Goal: Information Seeking & Learning: Learn about a topic

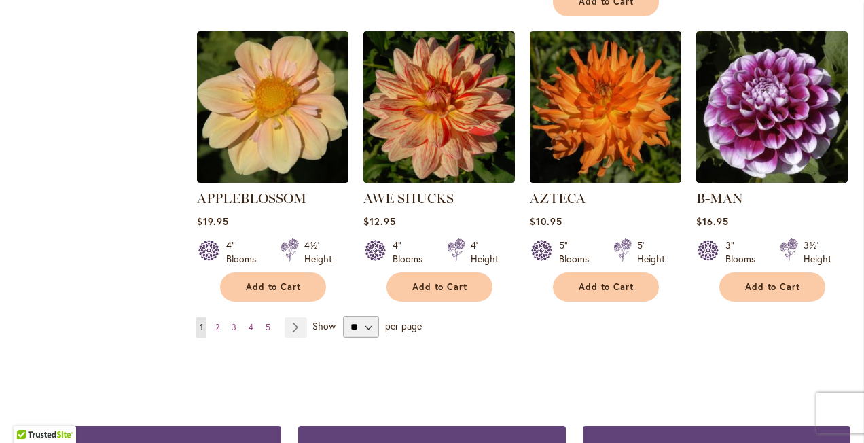
scroll to position [1236, 0]
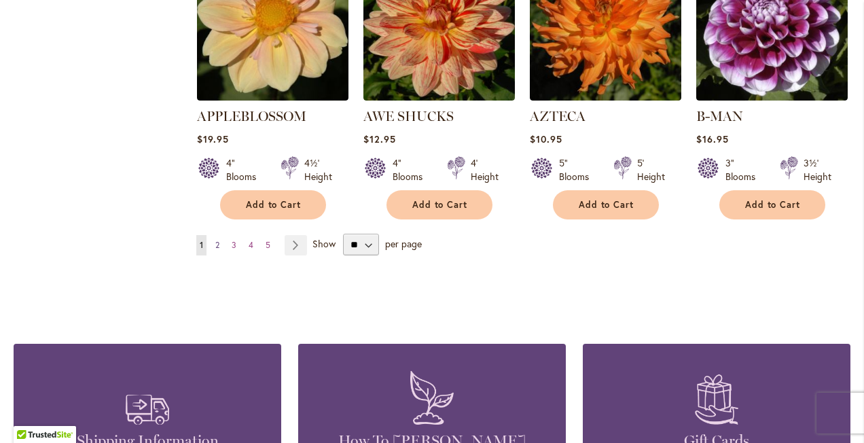
click at [215, 240] on span "2" at bounding box center [217, 245] width 4 height 10
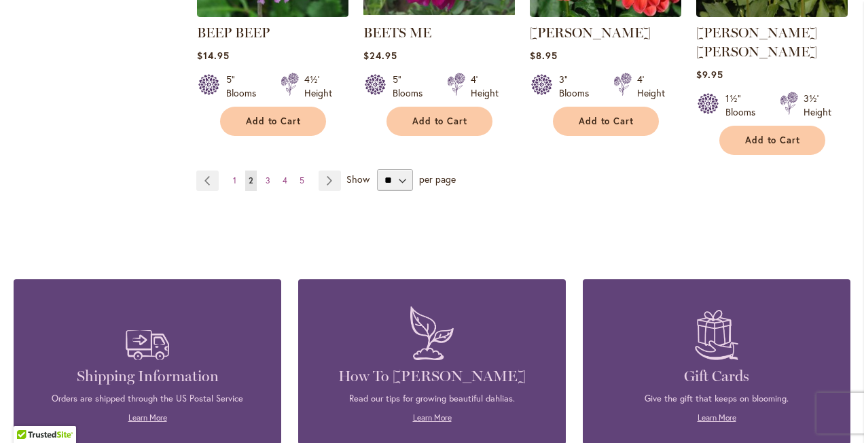
scroll to position [1301, 0]
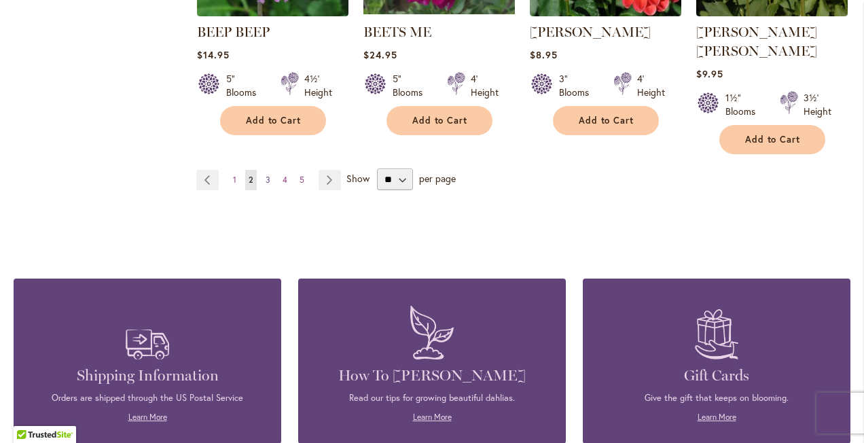
click at [265, 175] on span "3" at bounding box center [267, 180] width 5 height 10
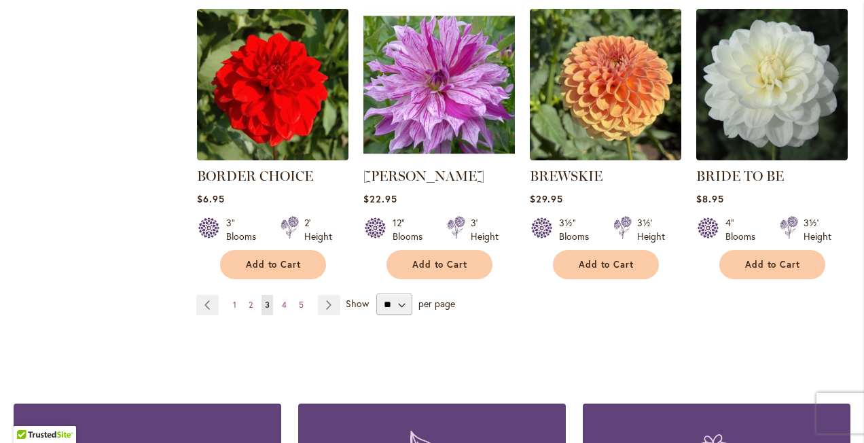
scroll to position [1173, 0]
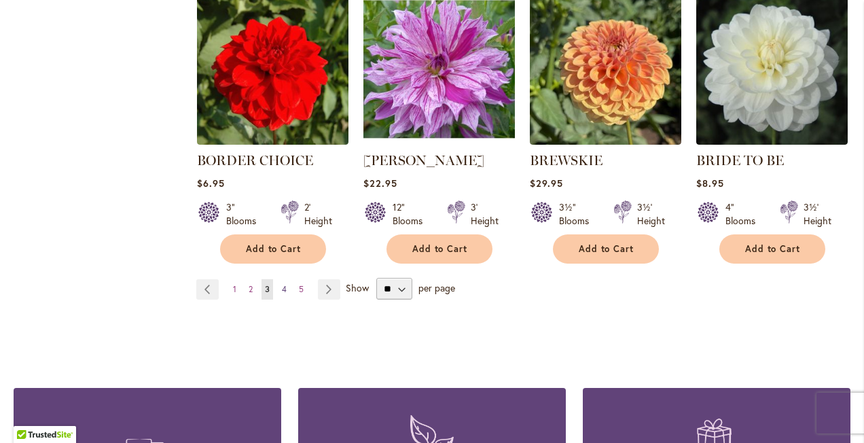
click at [284, 288] on span "4" at bounding box center [284, 289] width 5 height 10
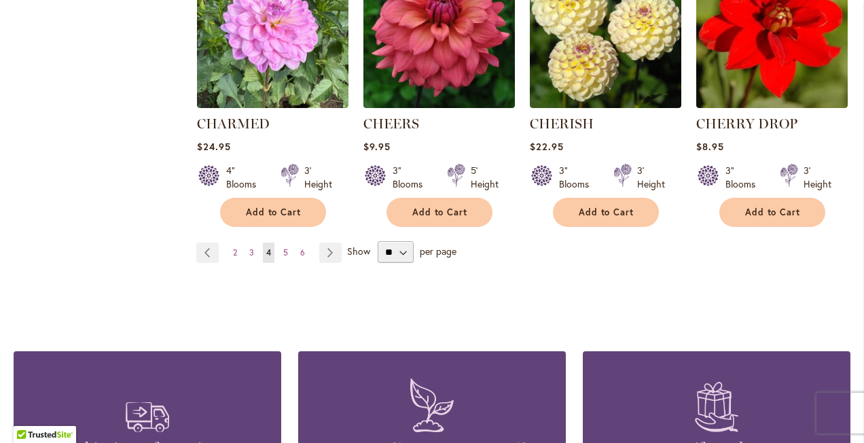
scroll to position [1230, 0]
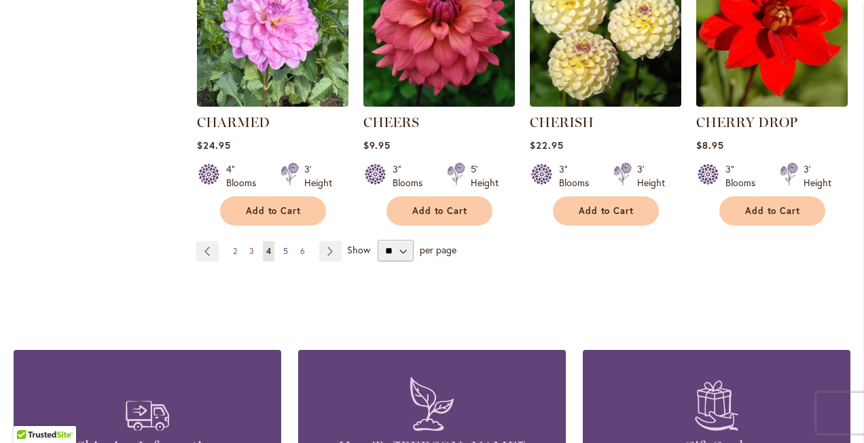
click at [285, 252] on span "5" at bounding box center [285, 251] width 5 height 10
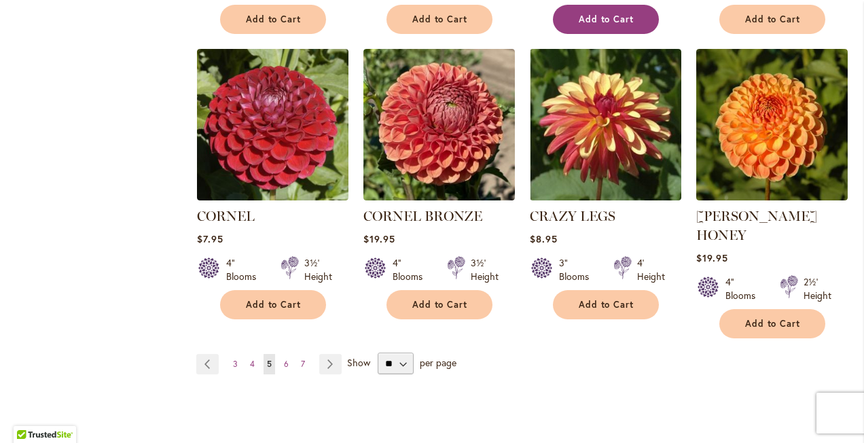
scroll to position [1159, 0]
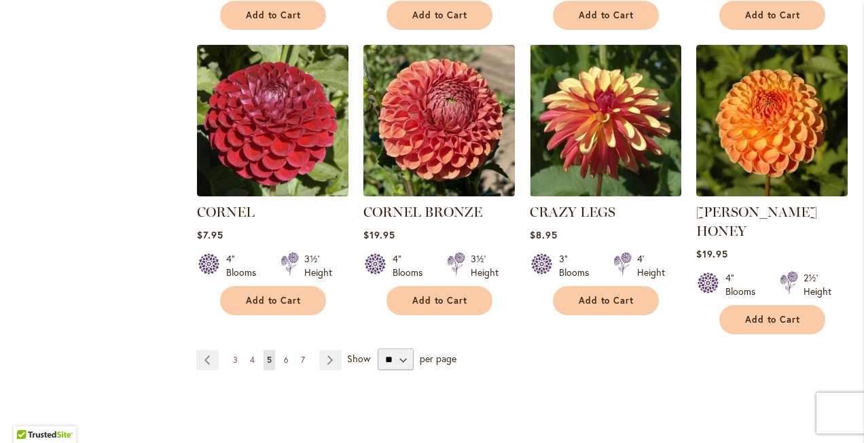
click at [287, 350] on link "Page 6" at bounding box center [286, 360] width 12 height 20
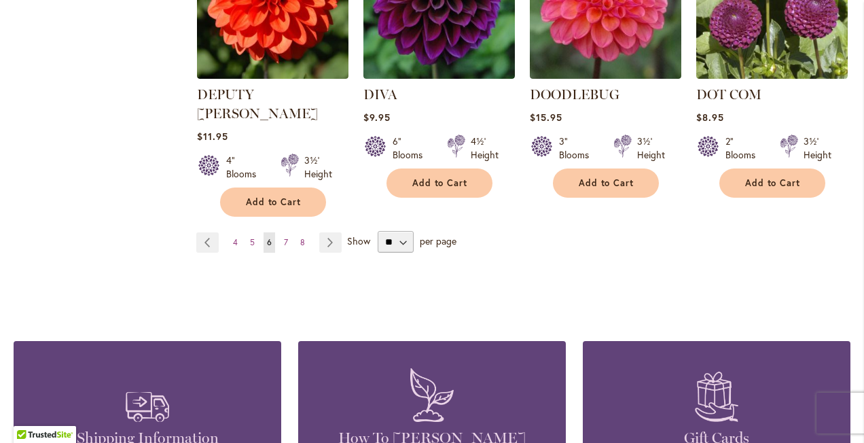
scroll to position [1342, 0]
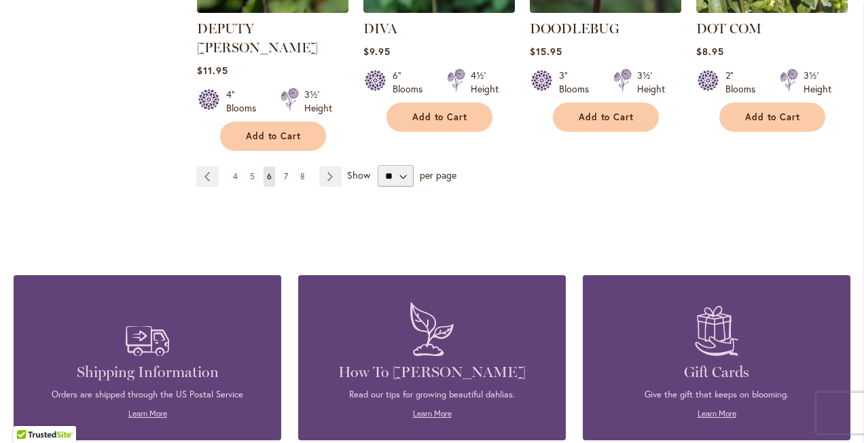
click at [284, 171] on span "7" at bounding box center [286, 176] width 4 height 10
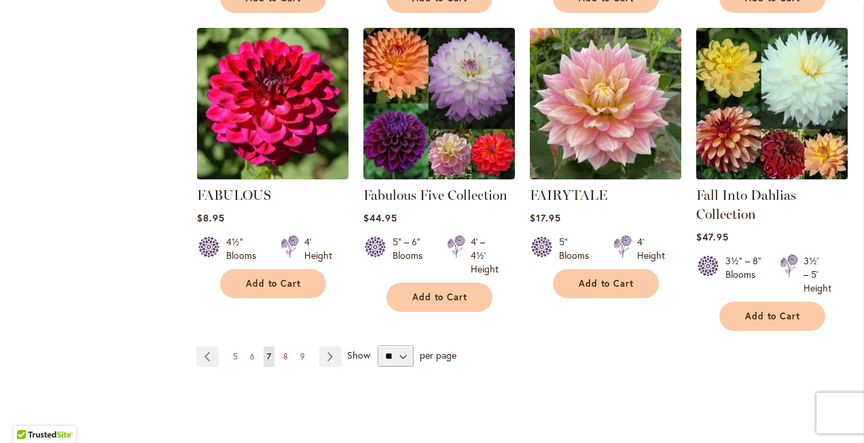
scroll to position [1139, 0]
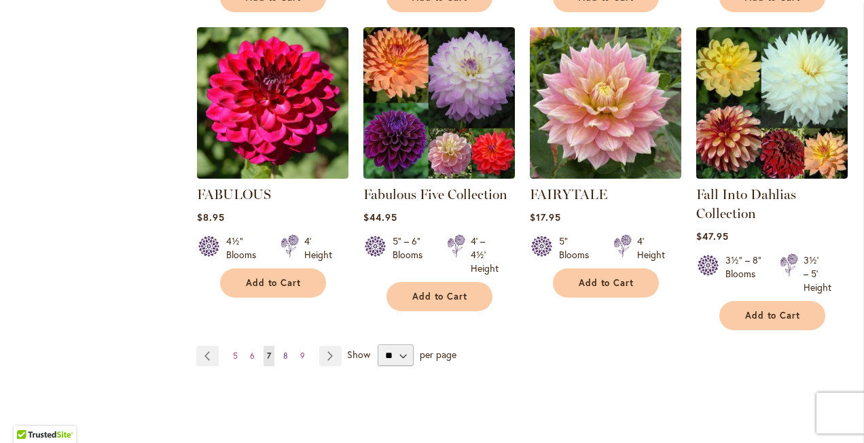
click at [285, 355] on span "8" at bounding box center [285, 355] width 5 height 10
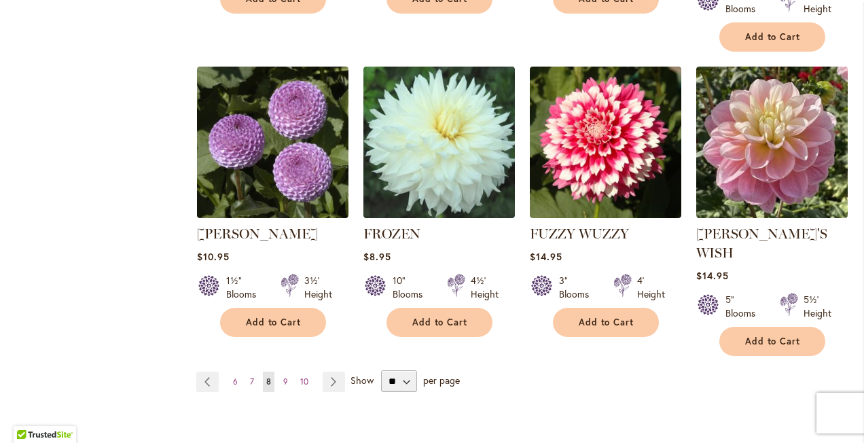
scroll to position [1157, 0]
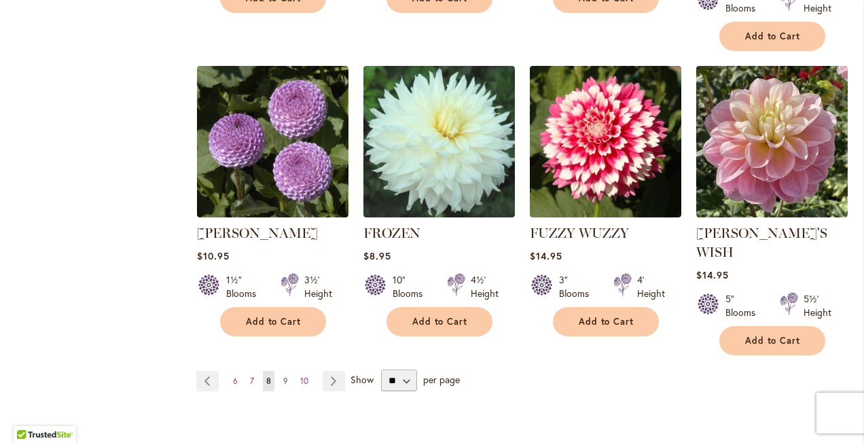
click at [283, 375] on span "9" at bounding box center [285, 380] width 5 height 10
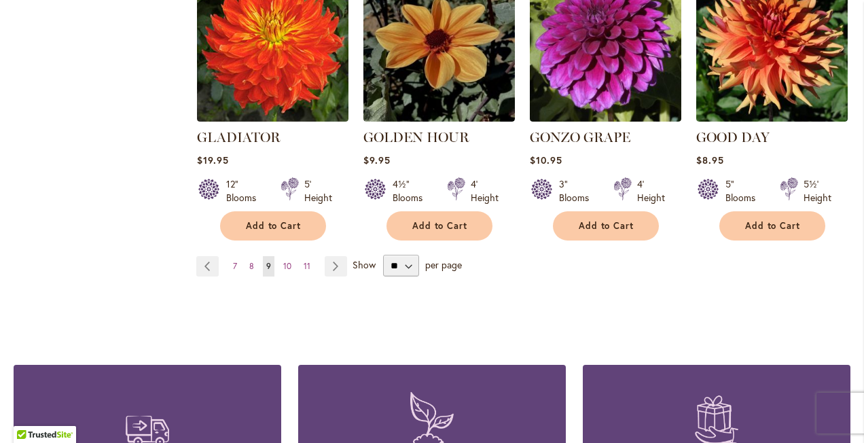
scroll to position [1233, 0]
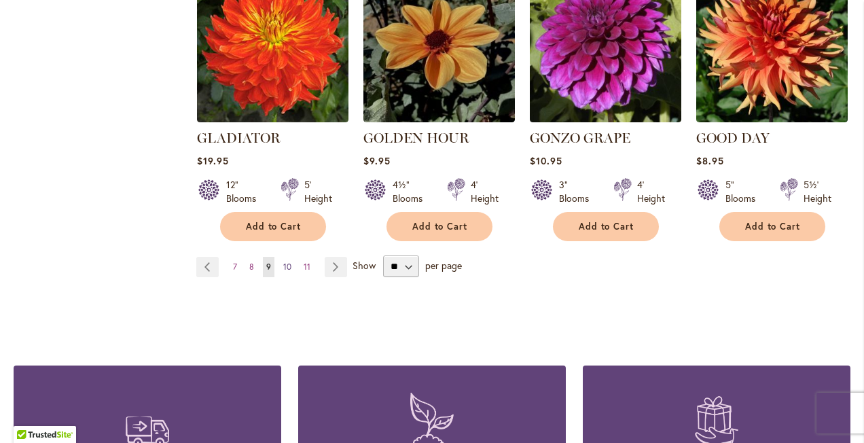
click at [286, 261] on span "10" at bounding box center [287, 266] width 8 height 10
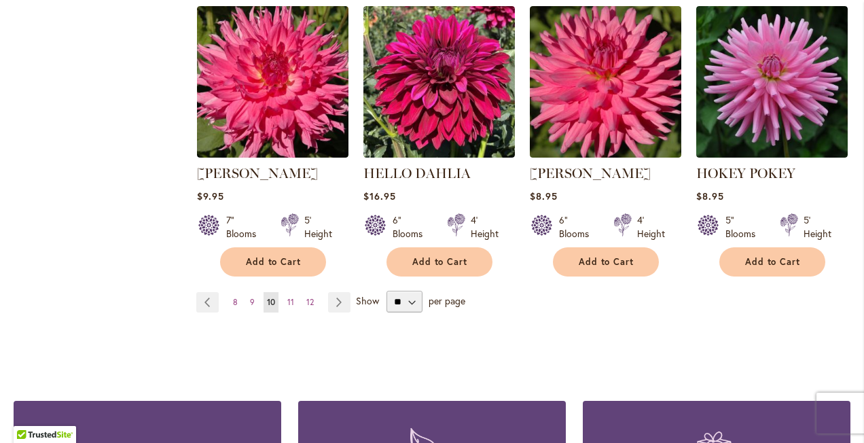
scroll to position [1221, 0]
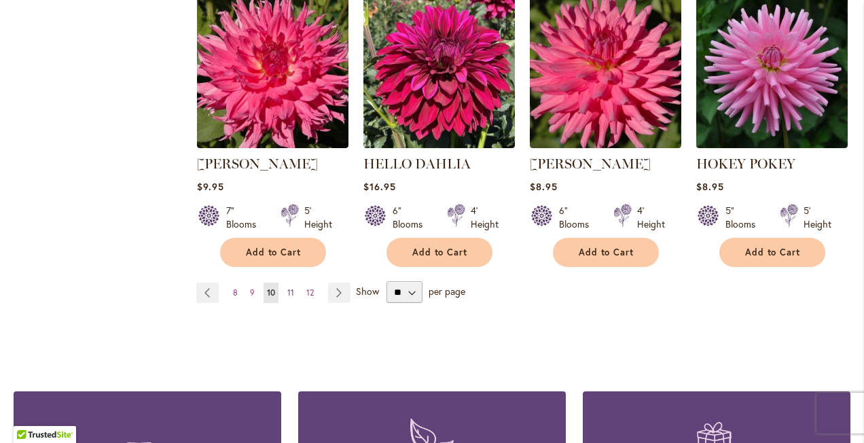
click at [288, 292] on span "11" at bounding box center [290, 292] width 7 height 10
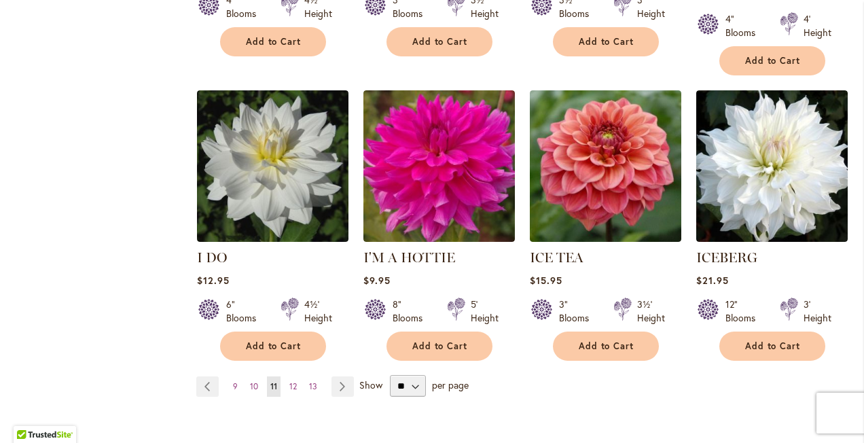
scroll to position [1135, 0]
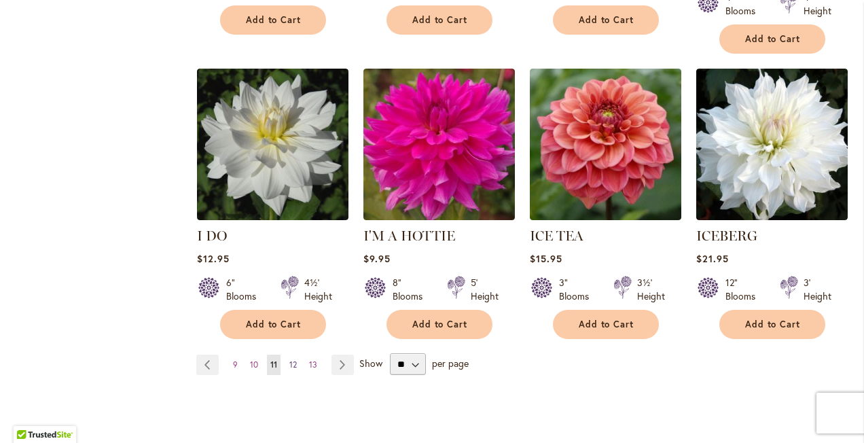
click at [294, 359] on span "12" at bounding box center [292, 364] width 7 height 10
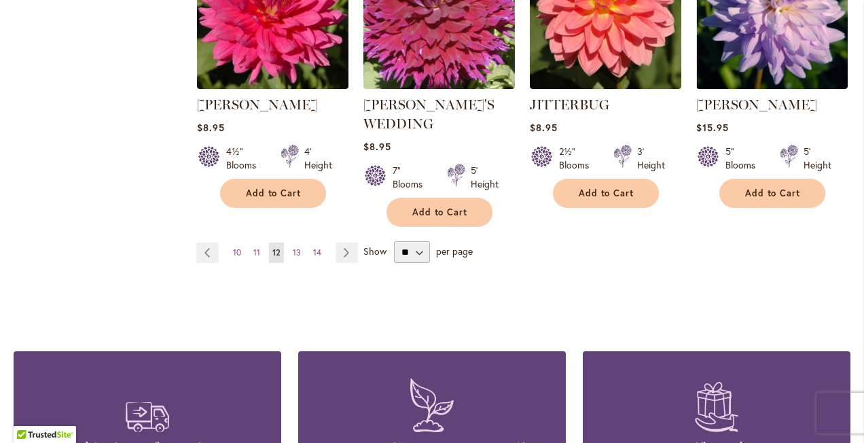
scroll to position [1261, 0]
click at [296, 247] on span "13" at bounding box center [297, 252] width 8 height 10
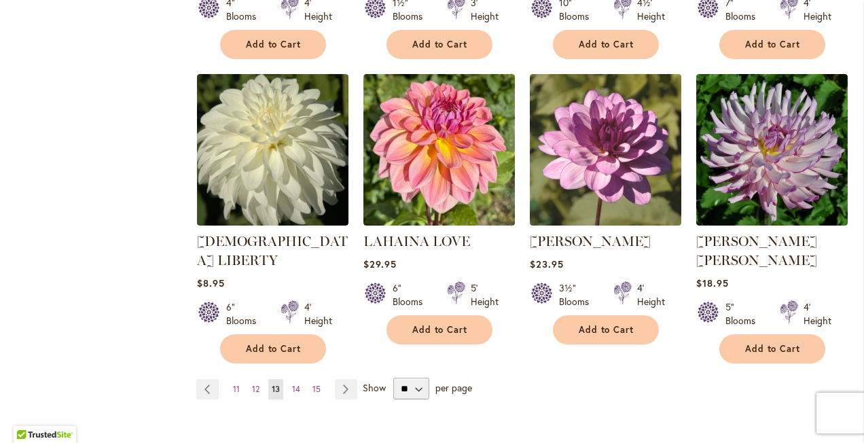
scroll to position [1159, 0]
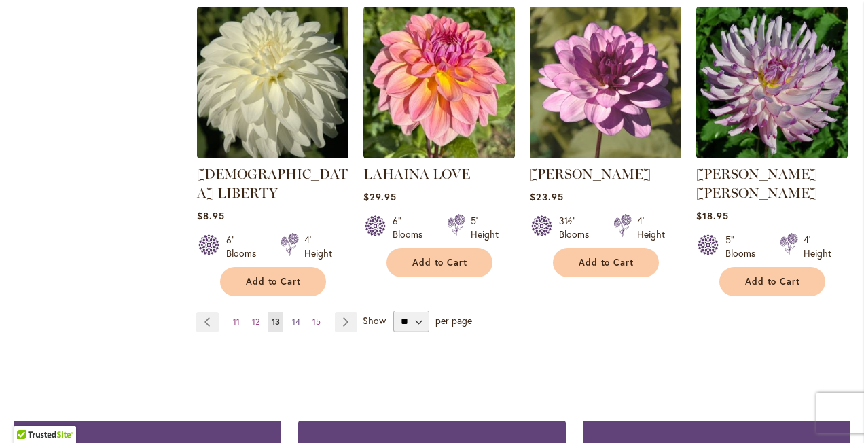
click at [295, 316] on span "14" at bounding box center [296, 321] width 8 height 10
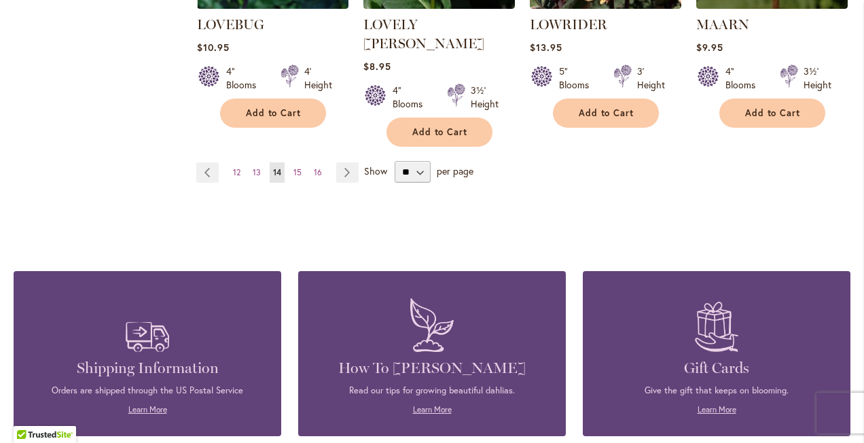
scroll to position [1332, 0]
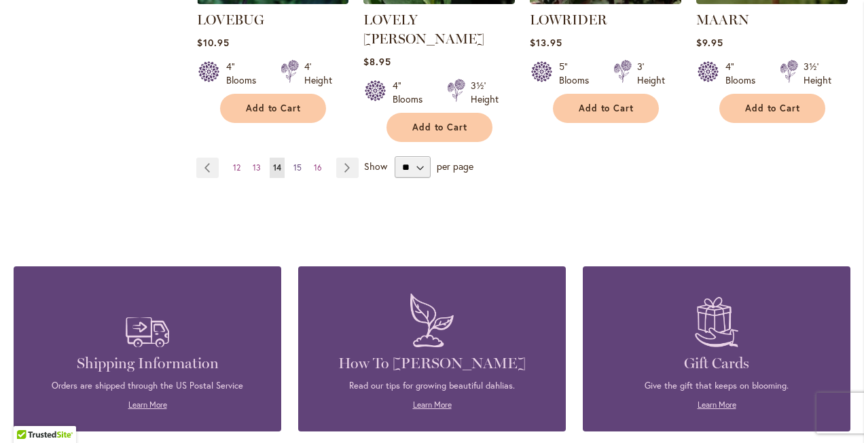
click at [296, 162] on span "15" at bounding box center [297, 167] width 8 height 10
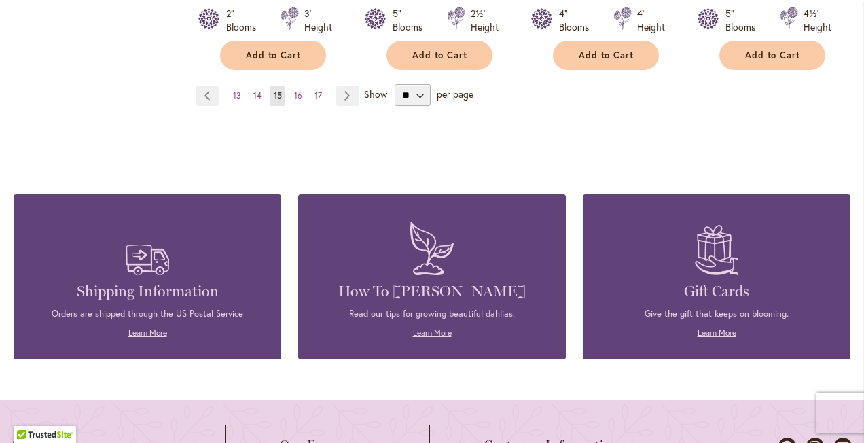
scroll to position [1386, 0]
